Goal: Task Accomplishment & Management: Use online tool/utility

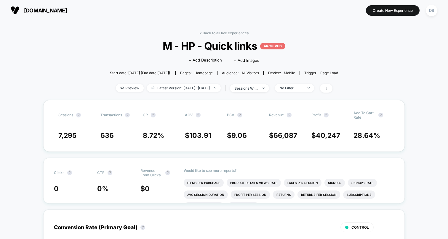
click at [63, 6] on button "[DOMAIN_NAME] [URL][DOMAIN_NAME]" at bounding box center [39, 10] width 60 height 9
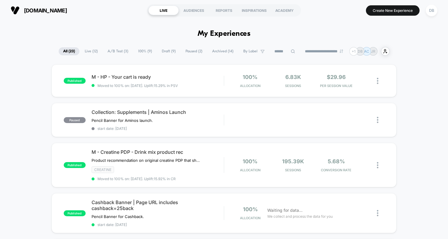
click at [116, 49] on span "A/B Test ( 3 )" at bounding box center [118, 51] width 30 height 8
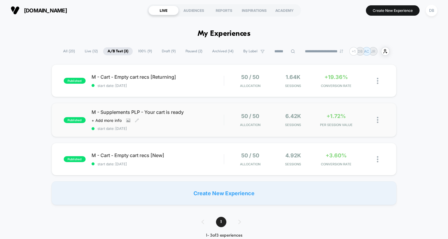
click at [151, 112] on span "M - Supplements PLP - Your cart is ready" at bounding box center [157, 112] width 132 height 6
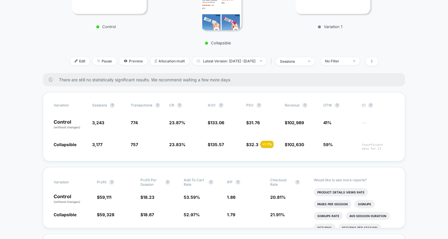
scroll to position [151, 0]
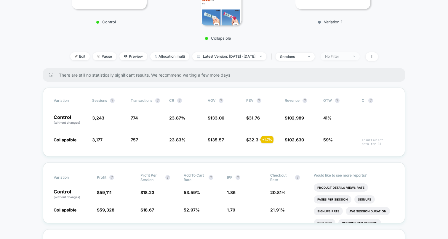
click at [340, 56] on div "No Filter" at bounding box center [337, 56] width 24 height 4
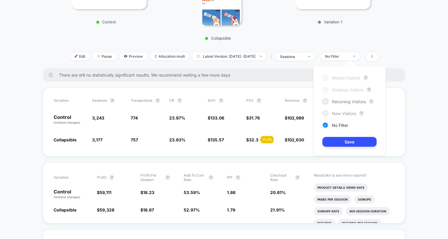
click at [341, 113] on span "New Visitors" at bounding box center [344, 113] width 24 height 5
click at [346, 141] on button "Save" at bounding box center [349, 142] width 54 height 10
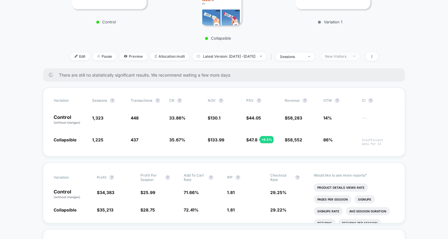
click at [345, 55] on div "New Visitors" at bounding box center [337, 56] width 24 height 4
